Goal: Task Accomplishment & Management: Complete application form

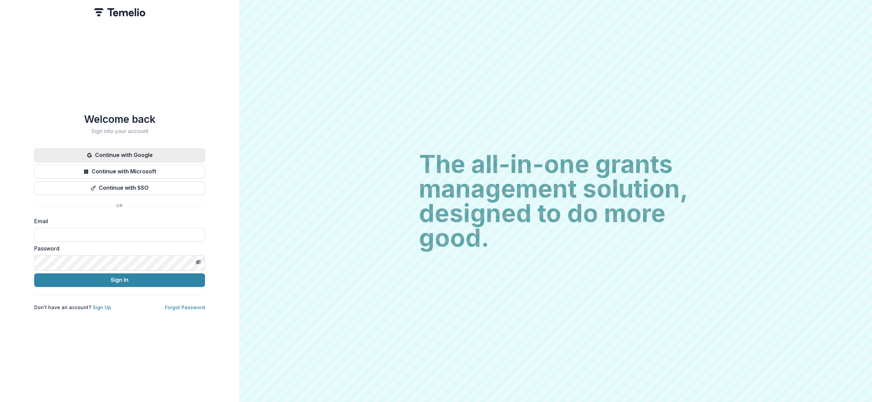
click at [104, 149] on button "Continue with Google" at bounding box center [119, 156] width 171 height 14
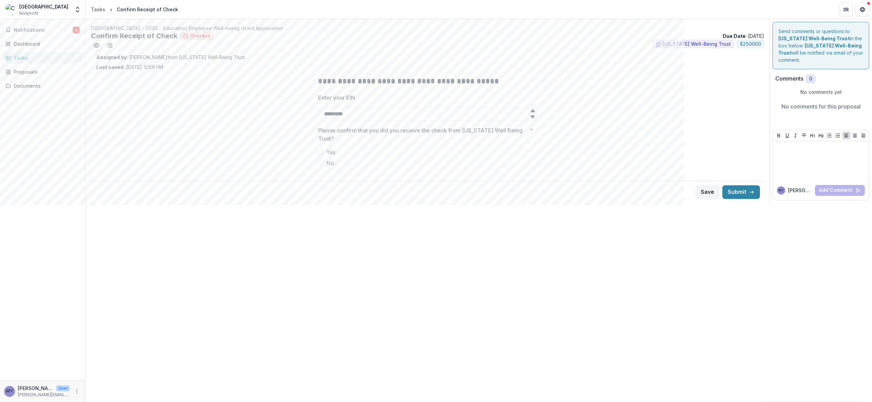
click at [318, 156] on label "Yes" at bounding box center [427, 152] width 219 height 8
click at [740, 199] on button "Submit" at bounding box center [741, 192] width 38 height 14
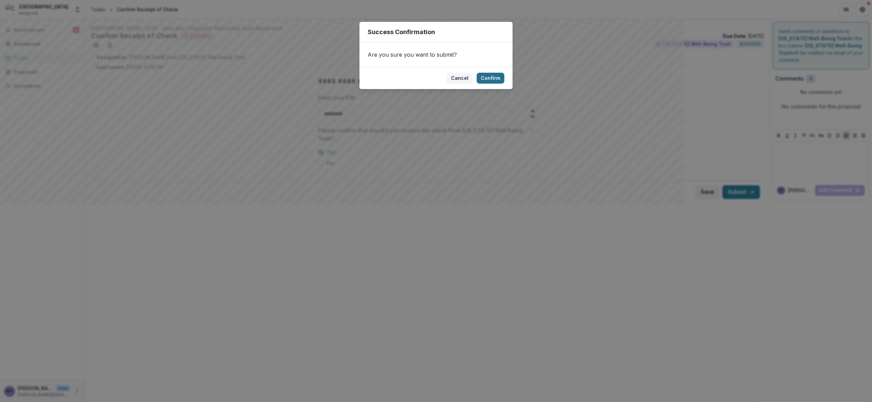
click at [492, 84] on button "Confirm" at bounding box center [490, 78] width 28 height 11
